Goal: Task Accomplishment & Management: Use online tool/utility

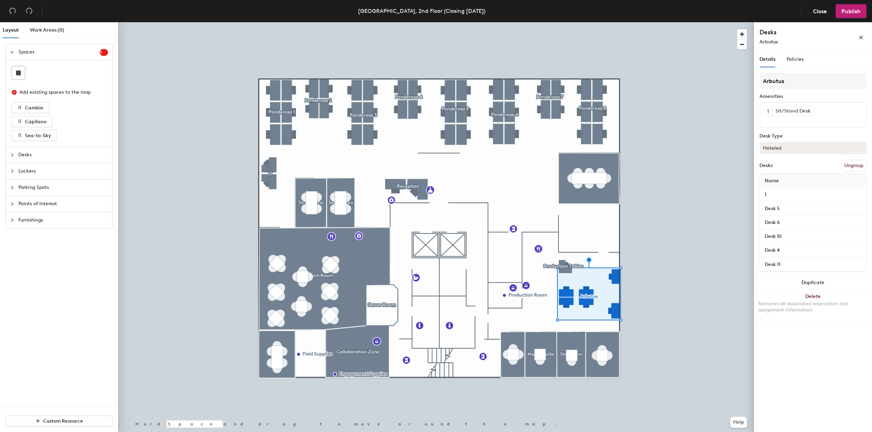
click at [855, 147] on button "Hoteled" at bounding box center [813, 148] width 107 height 13
click at [796, 169] on div "Assigned" at bounding box center [794, 169] width 69 height 10
click at [855, 11] on span "Publish" at bounding box center [850, 11] width 19 height 7
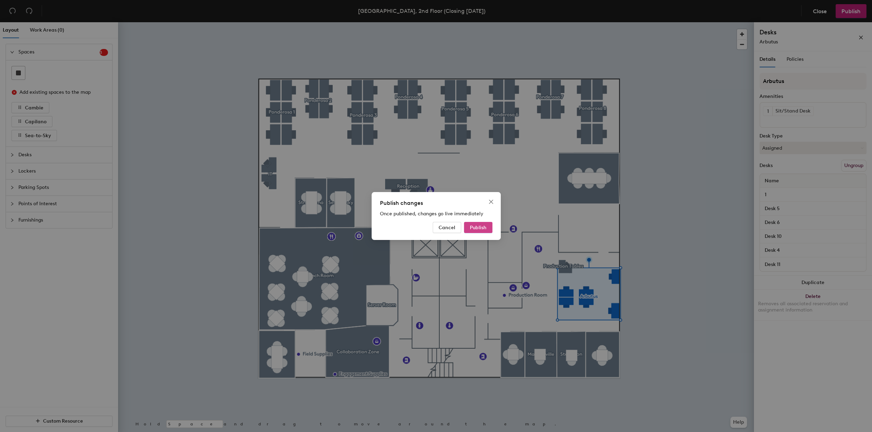
click at [481, 226] on span "Publish" at bounding box center [478, 228] width 17 height 6
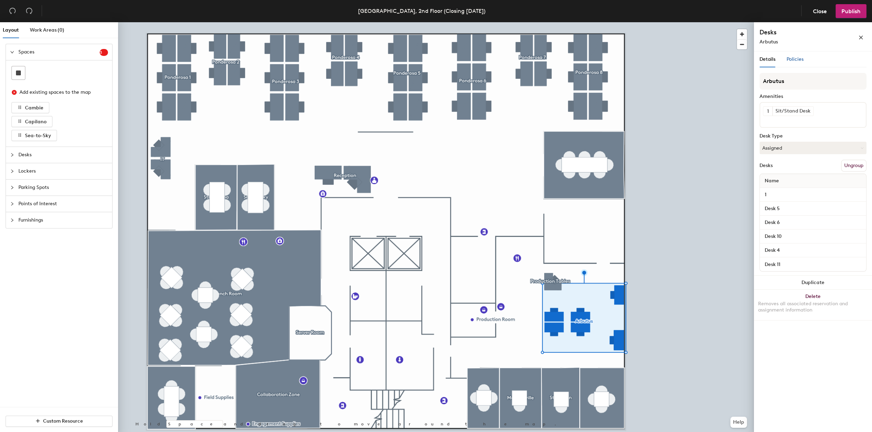
click at [798, 61] on span "Policies" at bounding box center [795, 59] width 17 height 6
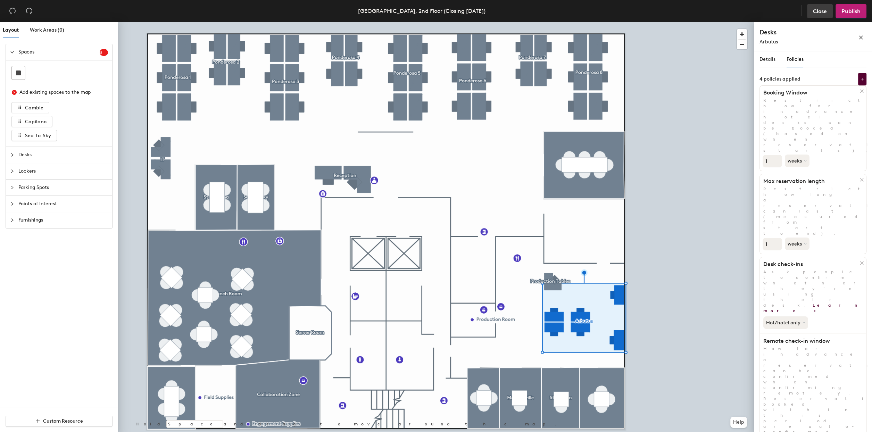
click at [816, 13] on span "Close" at bounding box center [820, 11] width 14 height 7
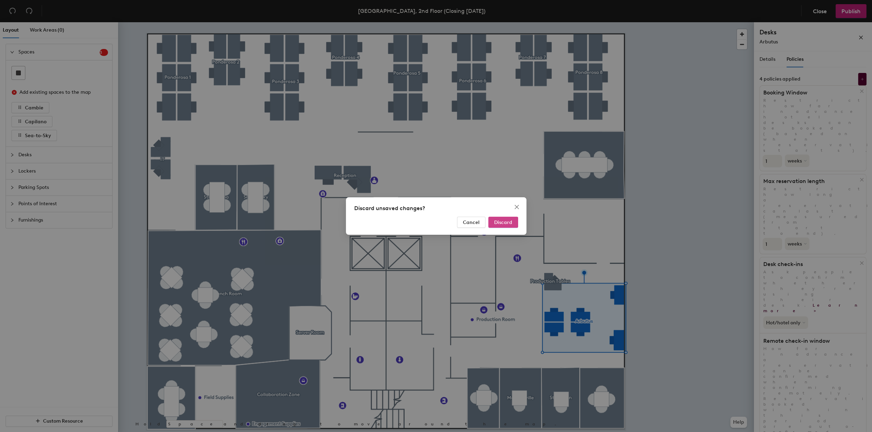
click at [502, 224] on span "Discard" at bounding box center [503, 222] width 18 height 6
